Goal: Task Accomplishment & Management: Manage account settings

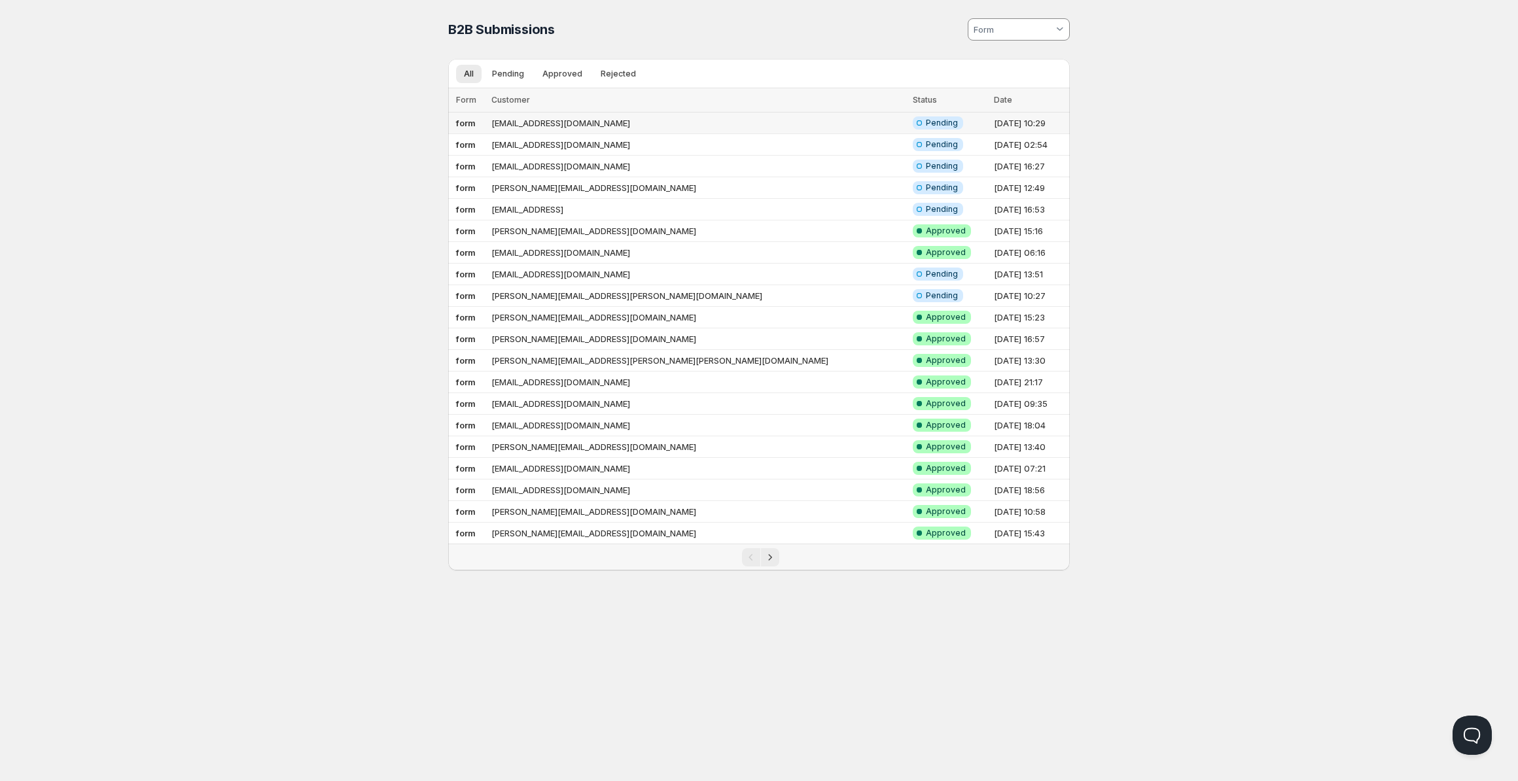
click at [546, 126] on td "[EMAIL_ADDRESS][DOMAIN_NAME]" at bounding box center [697, 124] width 421 height 22
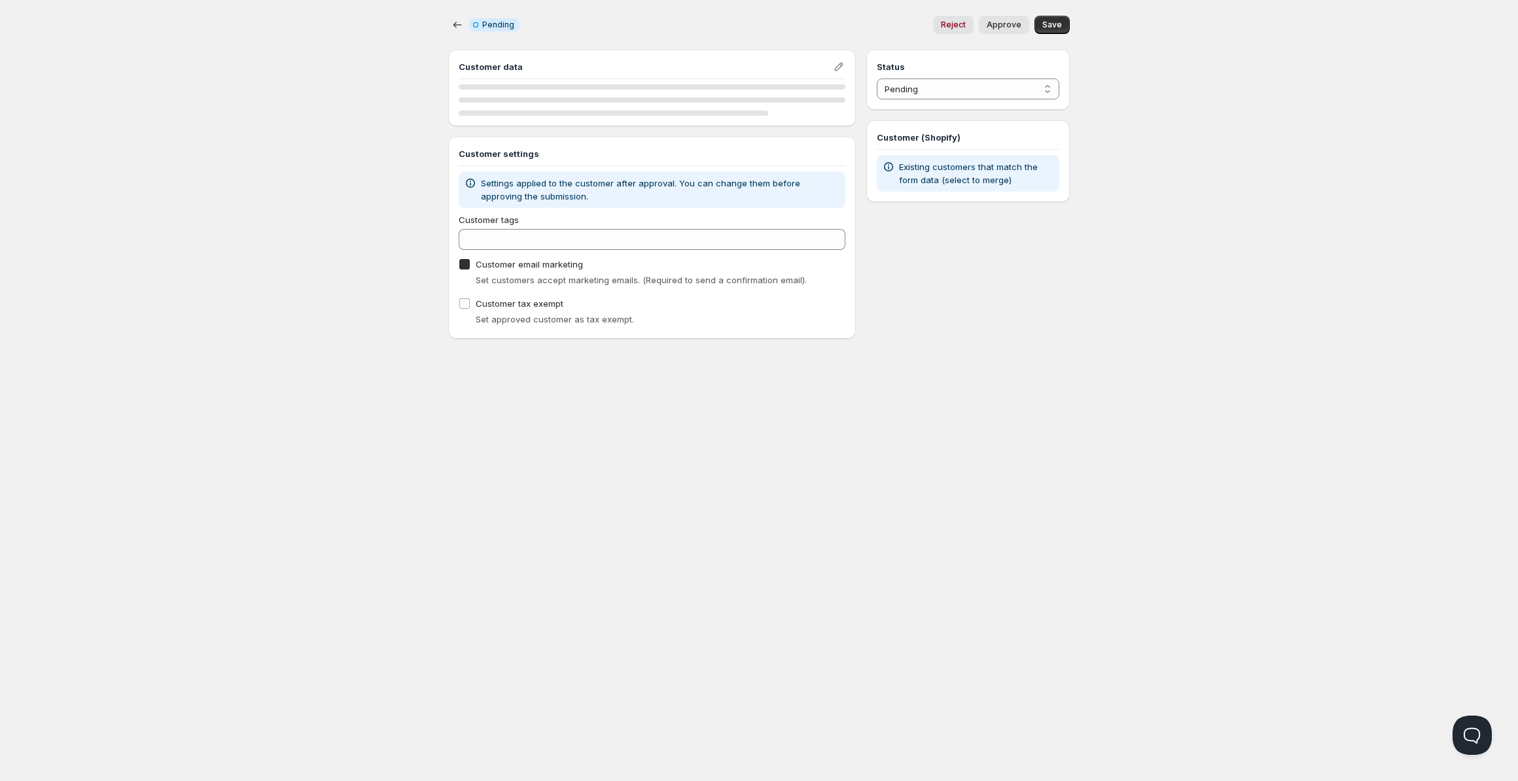
checkbox input "true"
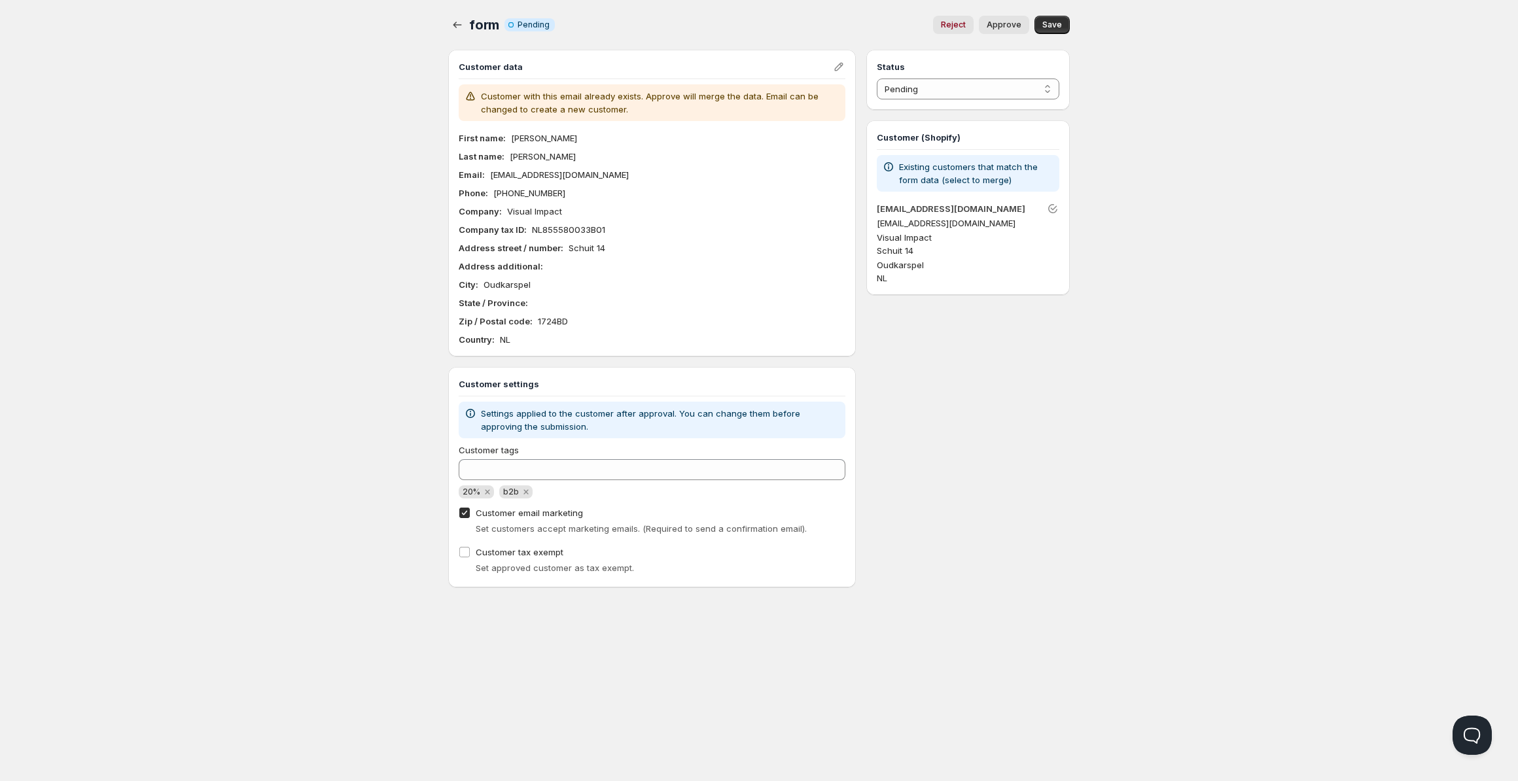
click at [566, 233] on p "NL855580033B01" at bounding box center [568, 229] width 73 height 13
click at [564, 224] on p "NL855580033B01" at bounding box center [568, 229] width 73 height 13
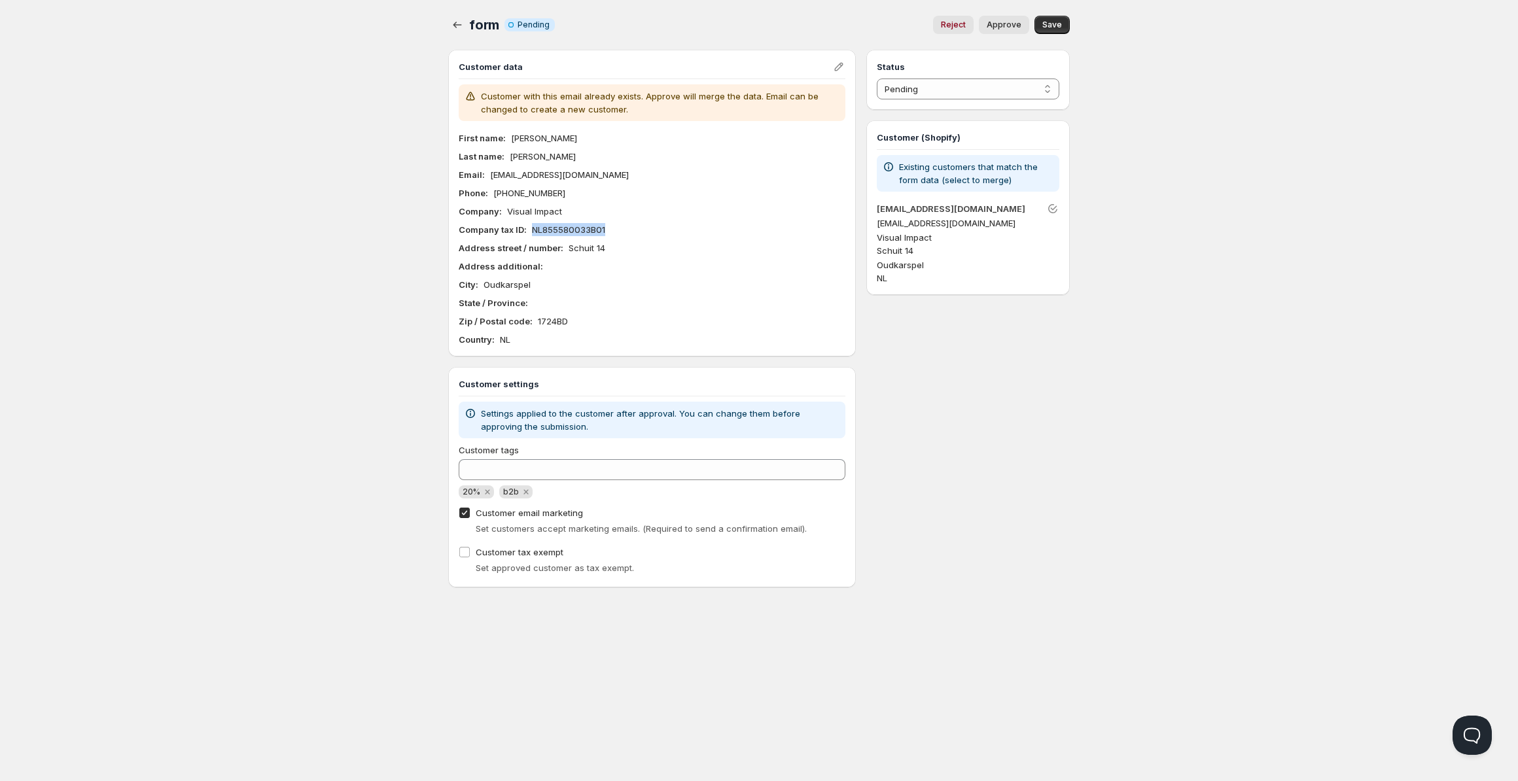
copy p "NL855580033B01"
click at [1126, 519] on div "Home Pricing Price lists Forms Submissions Settings Features Plans form. This p…" at bounding box center [759, 390] width 1518 height 781
click at [573, 228] on p "NL855580033B01" at bounding box center [568, 229] width 73 height 13
copy p "NL855580033B01"
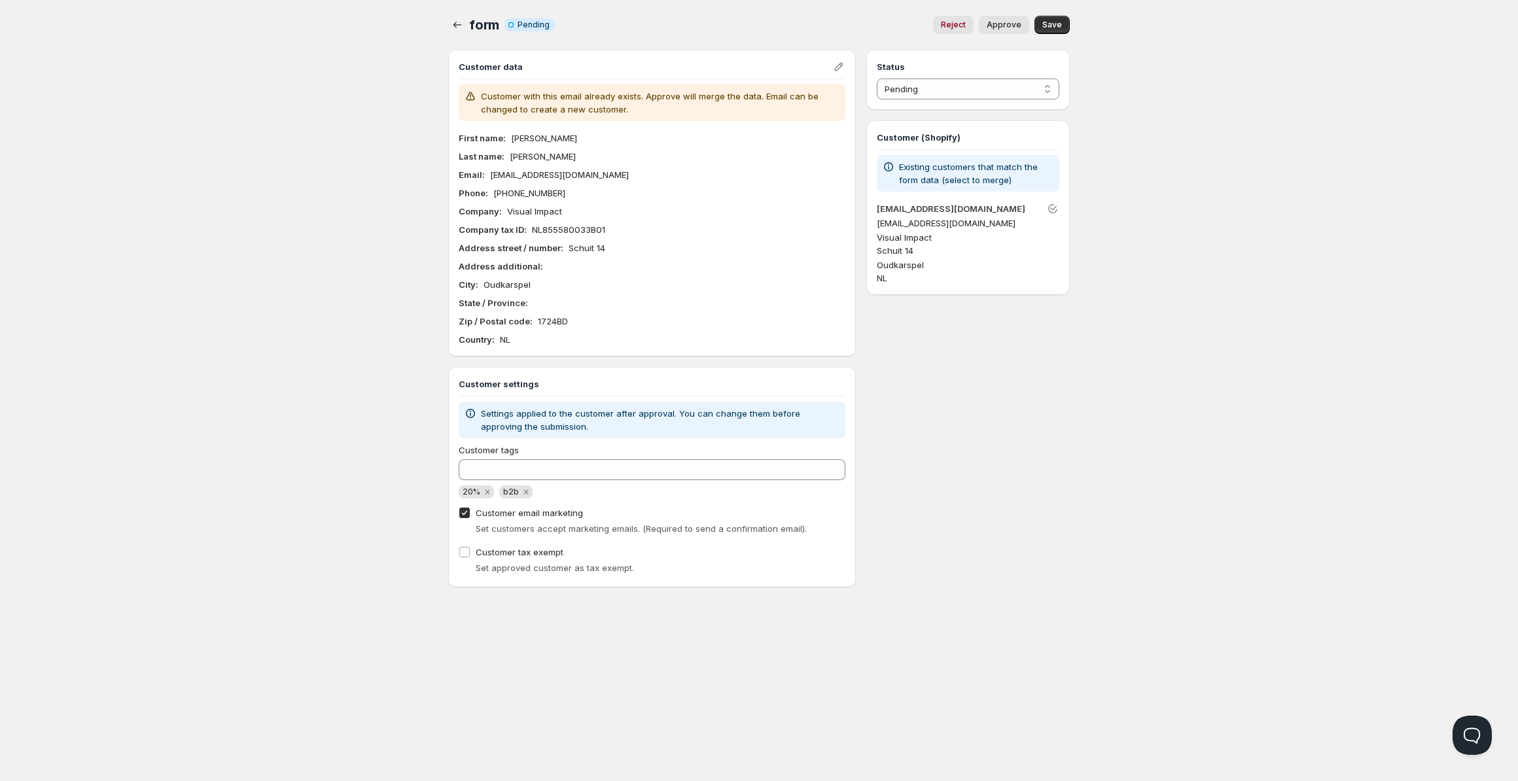
click at [750, 293] on div "First name : Thijs Last name : Sepers Email : info@visualimpact.nu Phone : +312…" at bounding box center [652, 238] width 387 height 215
click at [1197, 213] on div "Home Pricing Price lists Forms Submissions Settings Features Plans form. This p…" at bounding box center [759, 390] width 1518 height 781
click at [876, 78] on select "Pending Approved Rejected Ignored Spam" at bounding box center [967, 88] width 182 height 21
select select "1"
click option "Approved" at bounding box center [0, 0] width 0 height 0
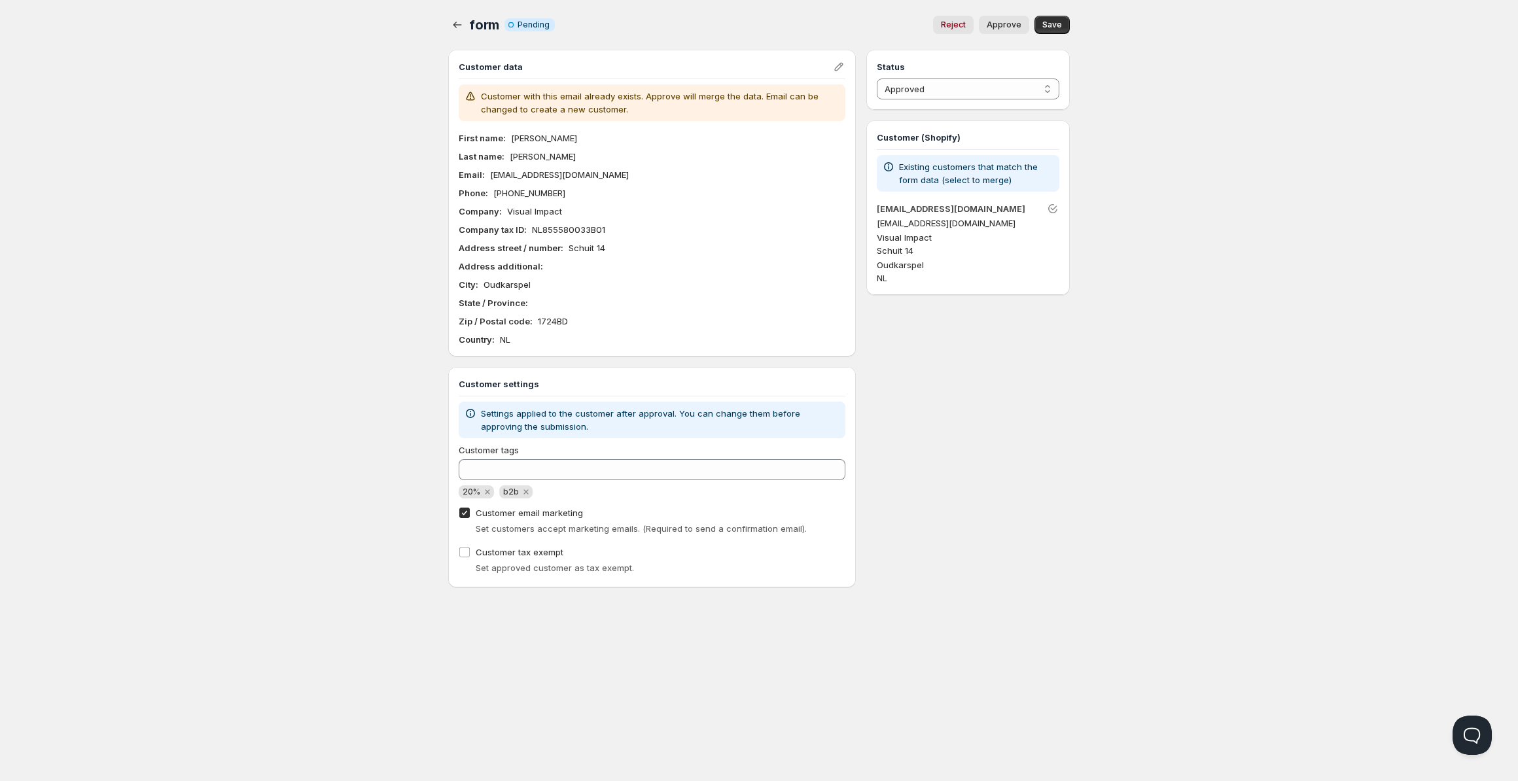
click at [1057, 13] on div "form. This page is ready form Info Incomplete Pending Reject Approve More actio…" at bounding box center [758, 25] width 621 height 50
click at [1057, 20] on span "Save" at bounding box center [1052, 25] width 20 height 10
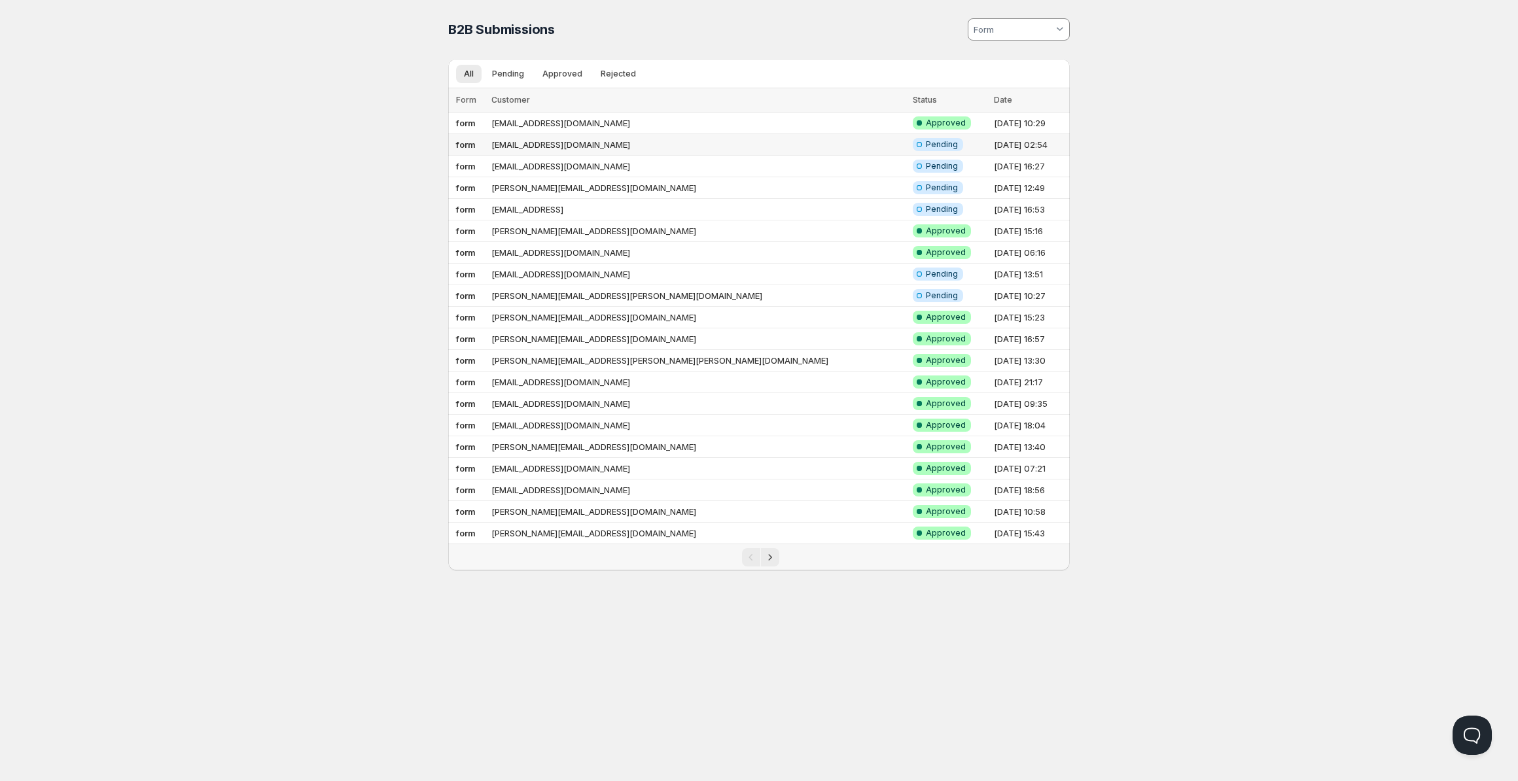
click at [570, 140] on td "[EMAIL_ADDRESS][DOMAIN_NAME]" at bounding box center [697, 145] width 421 height 22
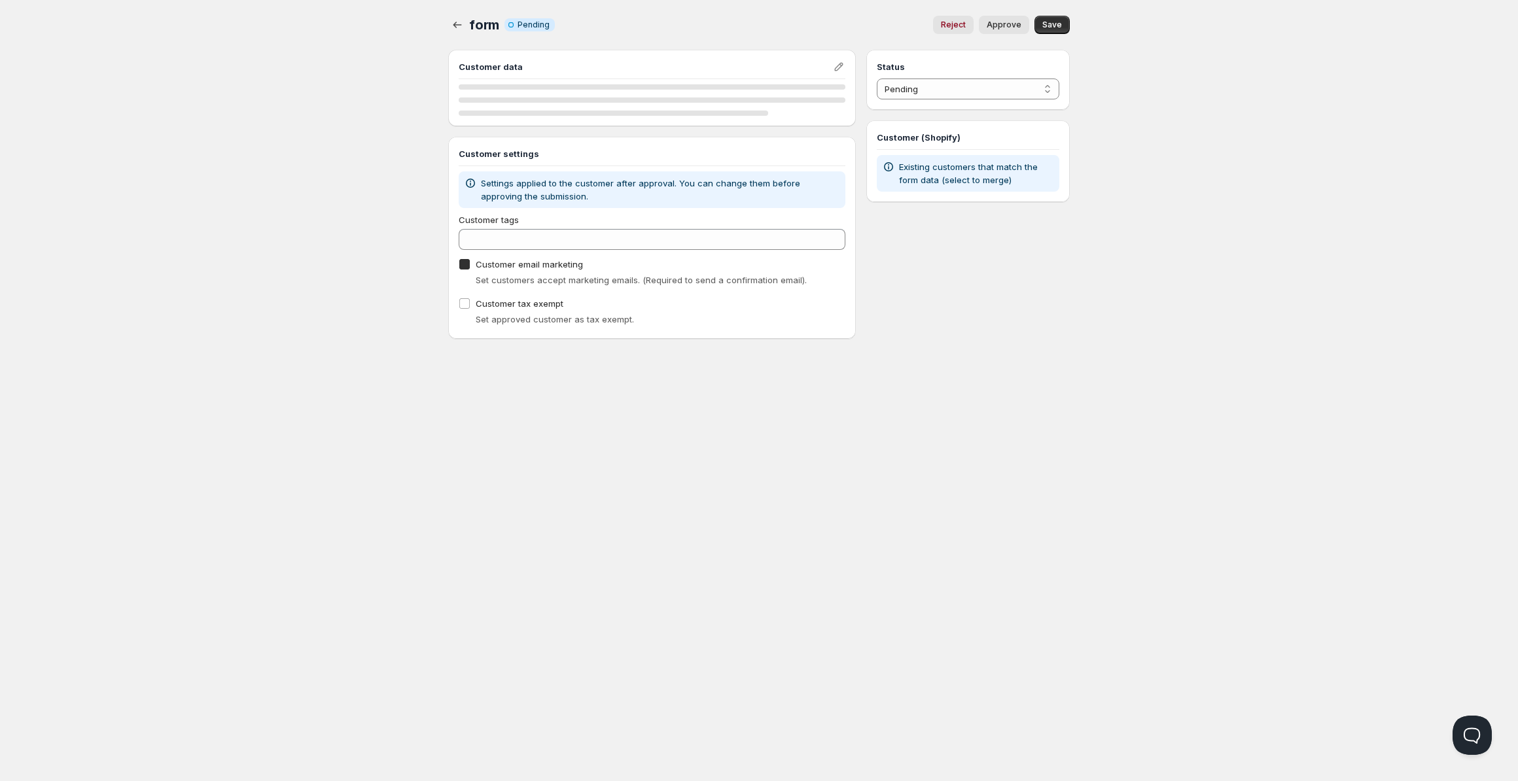
checkbox input "true"
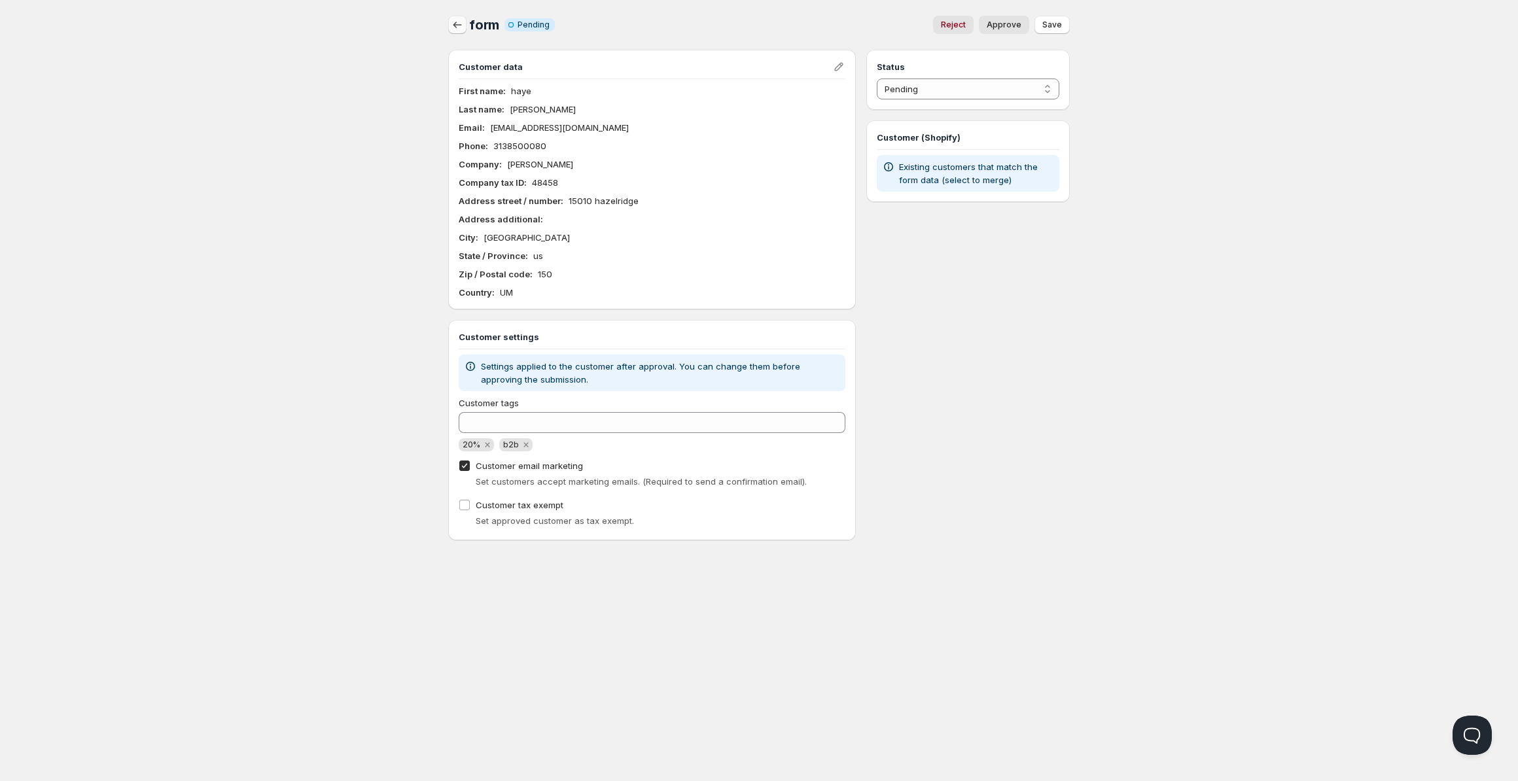
click at [460, 28] on icon "button" at bounding box center [457, 24] width 13 height 13
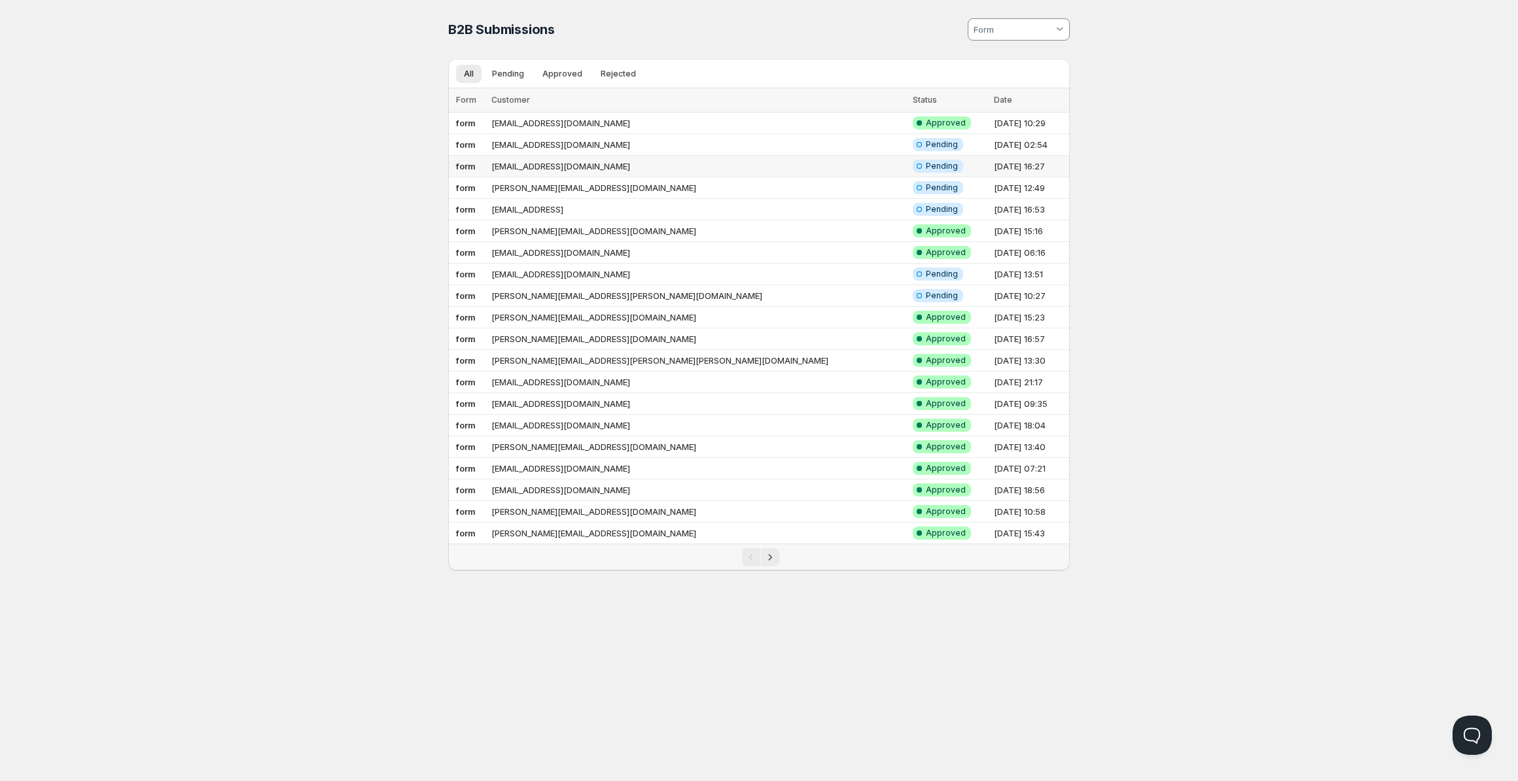
click at [573, 167] on td "[EMAIL_ADDRESS][DOMAIN_NAME]" at bounding box center [697, 167] width 421 height 22
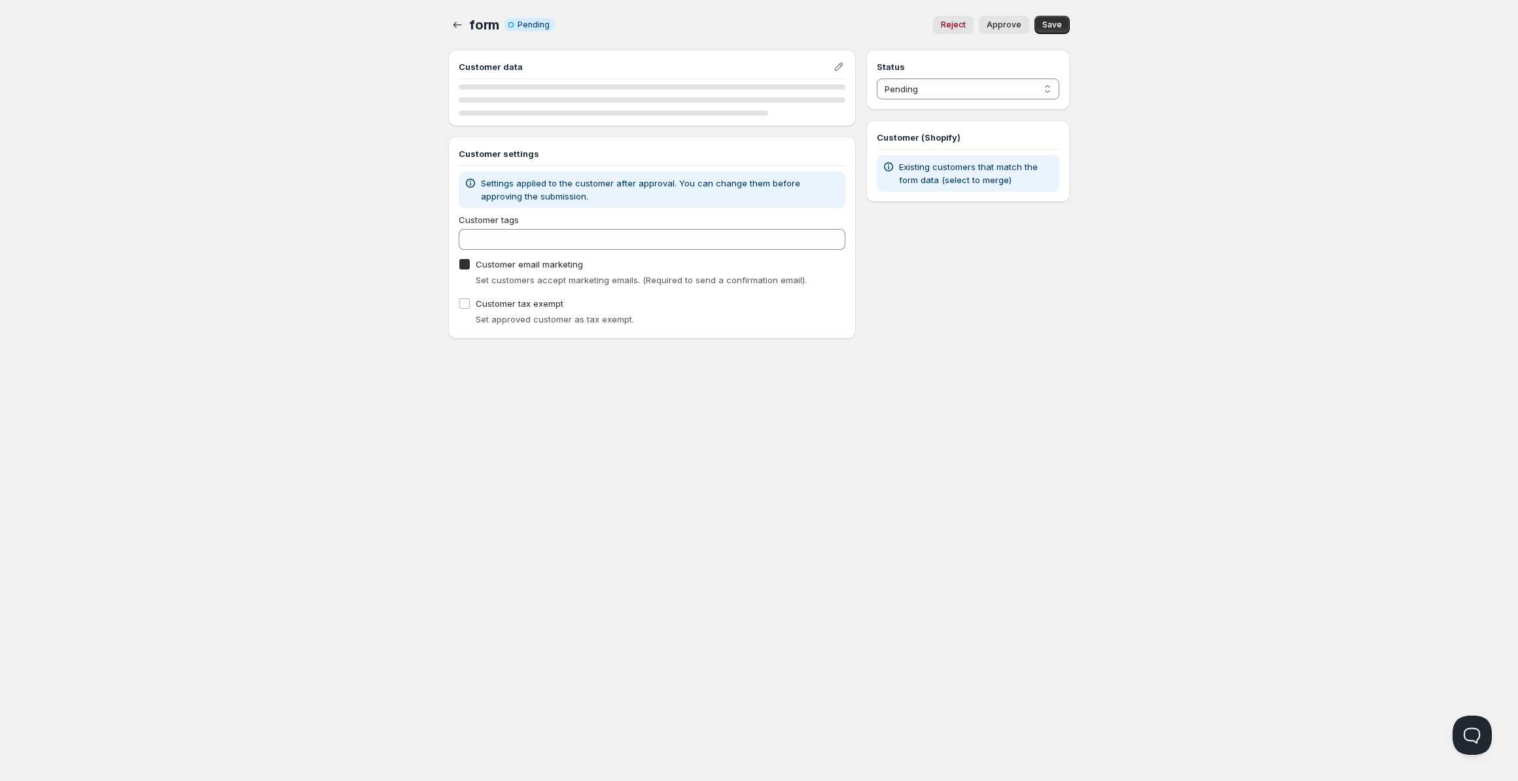
checkbox input "true"
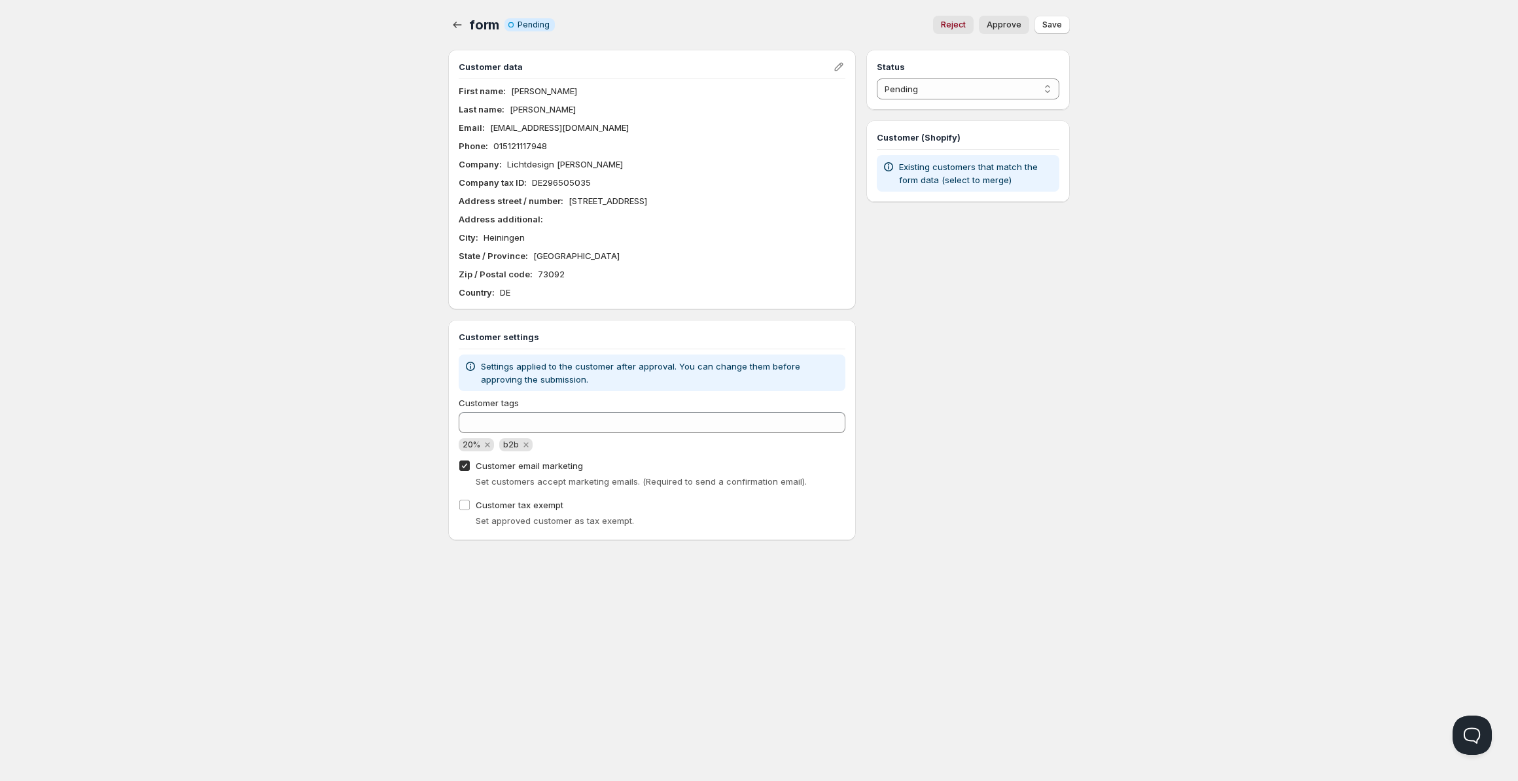
drag, startPoint x: 506, startPoint y: 165, endPoint x: 619, endPoint y: 164, distance: 113.2
click at [619, 164] on div "Company : Lichtdesign [PERSON_NAME]" at bounding box center [652, 164] width 387 height 13
click at [928, 179] on p "Existing customers that match the form data (select to merge)" at bounding box center [976, 173] width 155 height 26
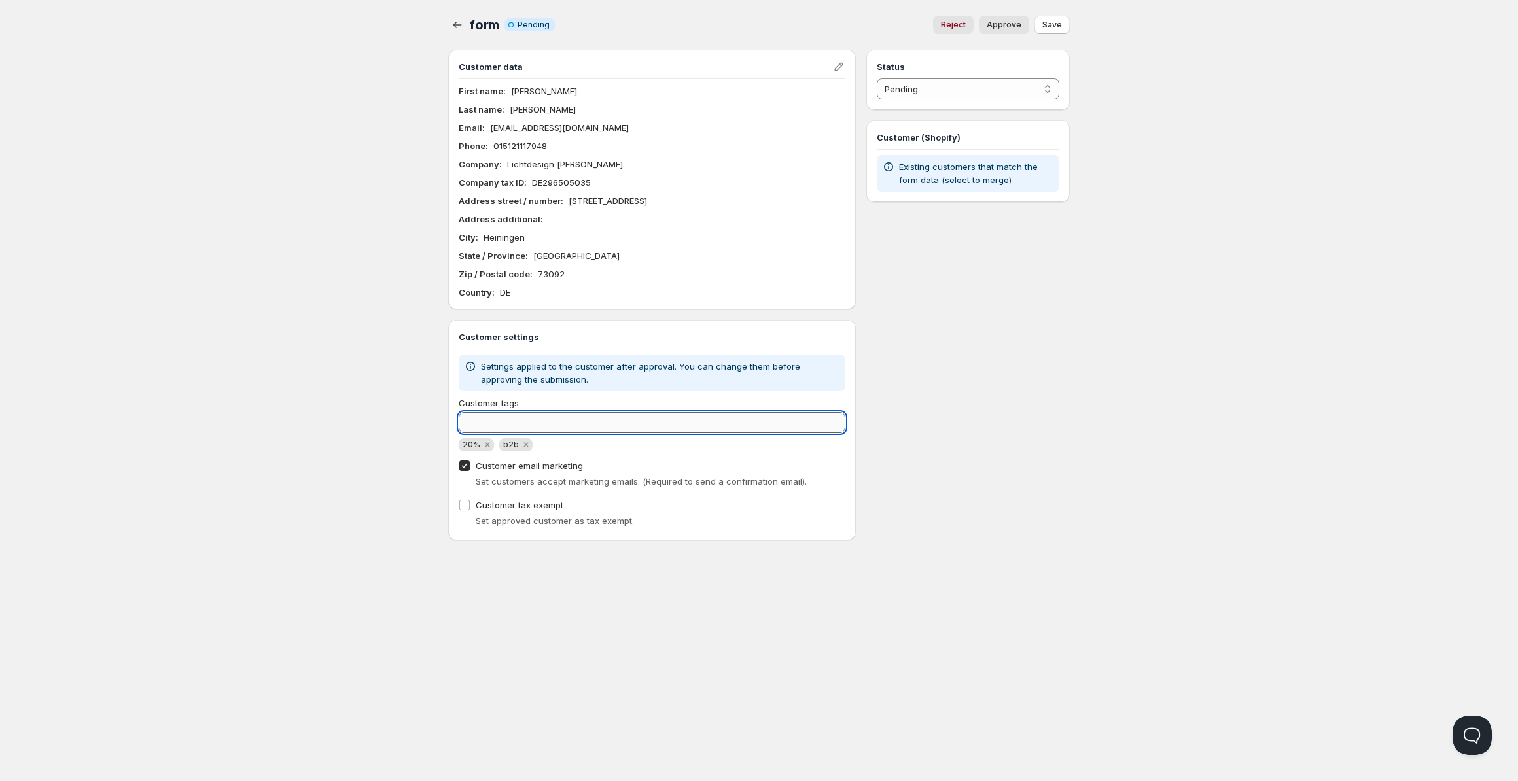
click at [539, 432] on input "Customer tags" at bounding box center [652, 422] width 387 height 21
click at [363, 302] on div "Home Pricing Price lists Forms Submissions Settings Features Plans form. This p…" at bounding box center [759, 390] width 1518 height 781
